Goal: Task Accomplishment & Management: Use online tool/utility

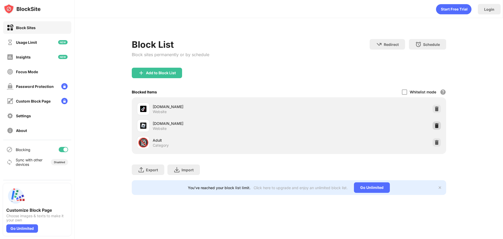
click at [433, 123] on div at bounding box center [436, 125] width 8 height 8
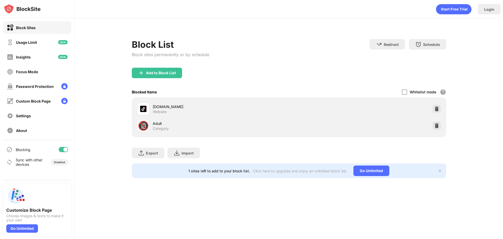
click at [425, 106] on div "[DOMAIN_NAME] Website" at bounding box center [289, 108] width 308 height 17
click at [434, 106] on div at bounding box center [436, 108] width 8 height 8
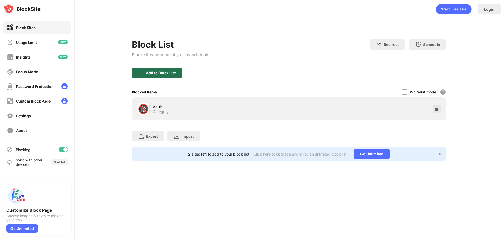
click at [178, 69] on div "Add to Block List" at bounding box center [157, 73] width 50 height 10
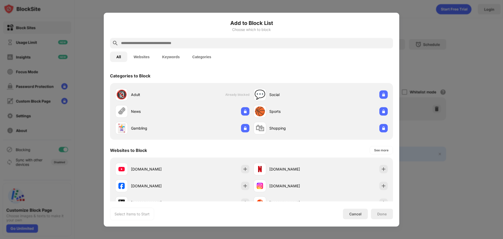
click at [194, 43] on input "text" at bounding box center [255, 43] width 270 height 6
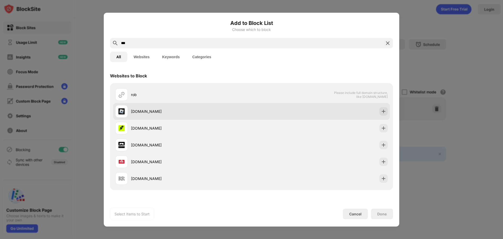
type input "***"
click at [191, 108] on div "[DOMAIN_NAME]" at bounding box center [191, 110] width 120 height 5
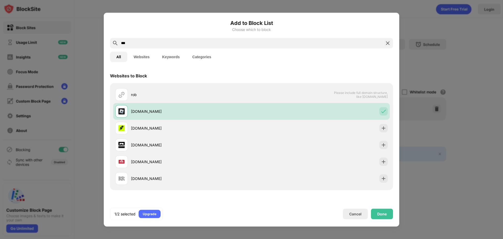
click at [380, 211] on div "Done" at bounding box center [381, 213] width 9 height 4
